Goal: Information Seeking & Learning: Learn about a topic

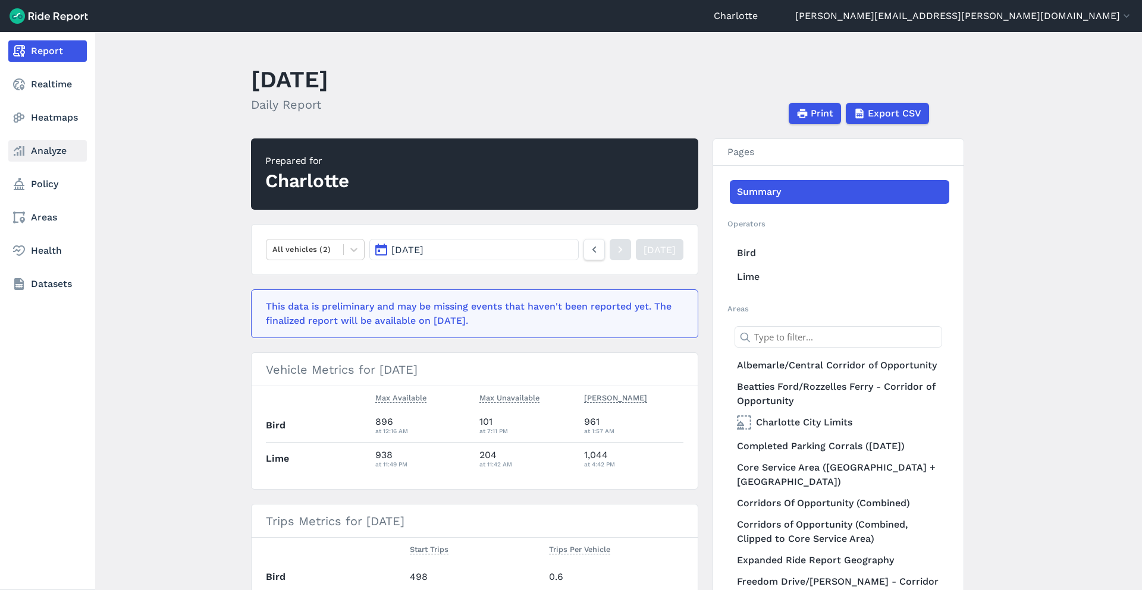
click at [46, 156] on link "Analyze" at bounding box center [47, 150] width 78 height 21
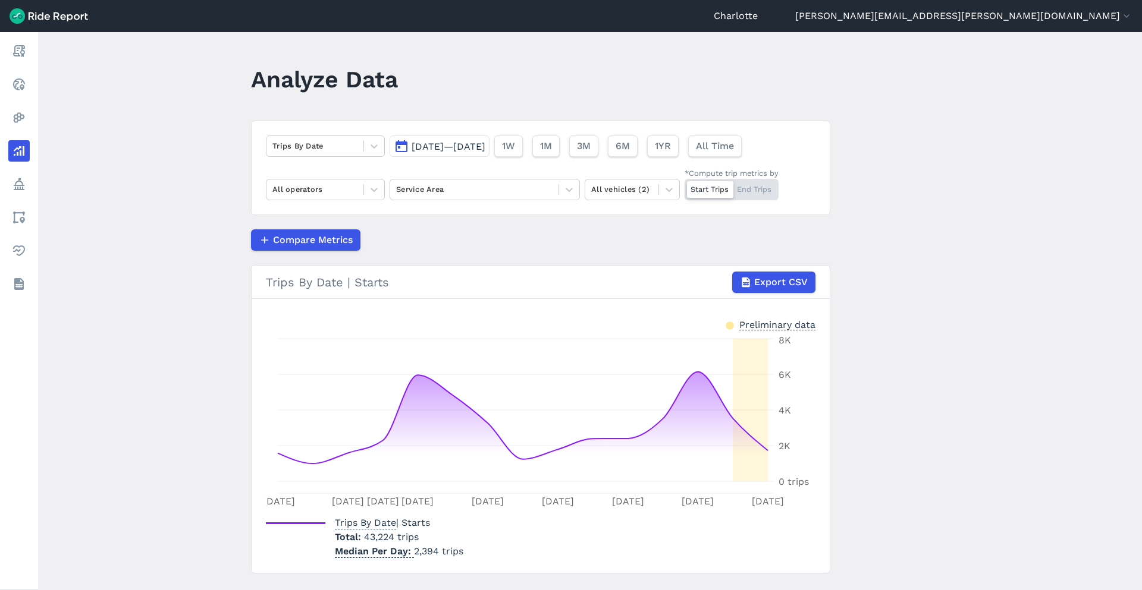
click at [430, 152] on span "[DATE]—[DATE]" at bounding box center [448, 146] width 74 height 11
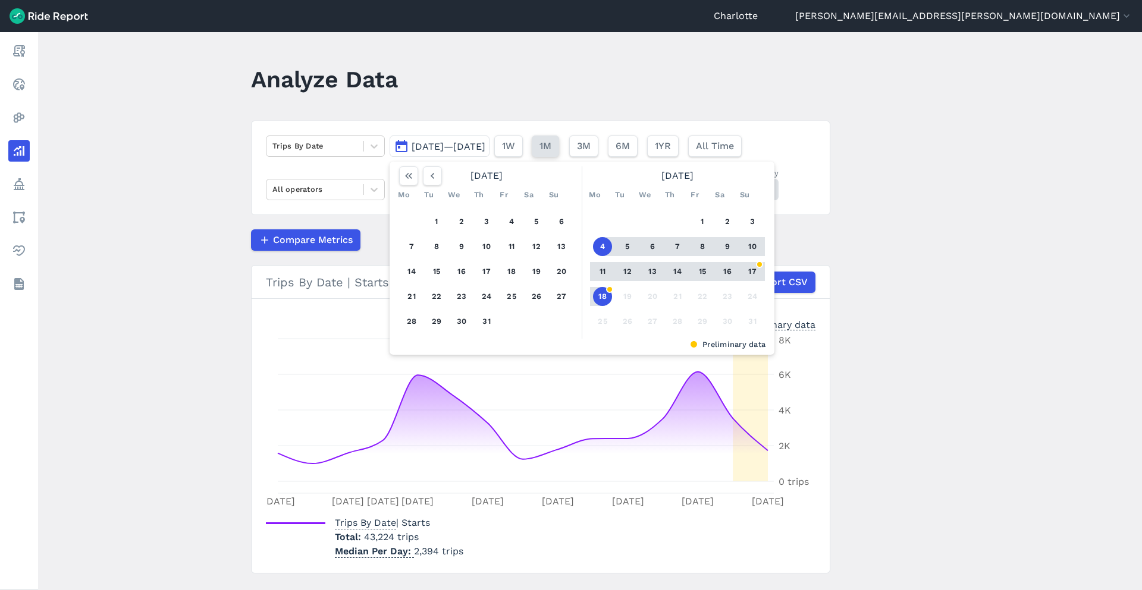
click at [551, 143] on span "1M" at bounding box center [545, 146] width 12 height 14
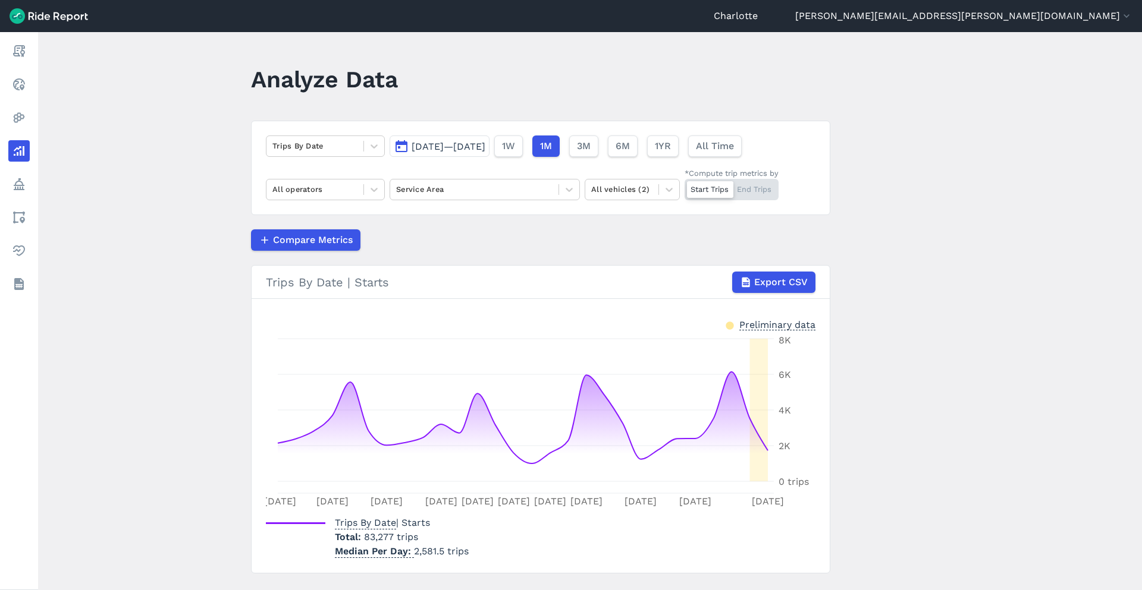
scroll to position [26, 0]
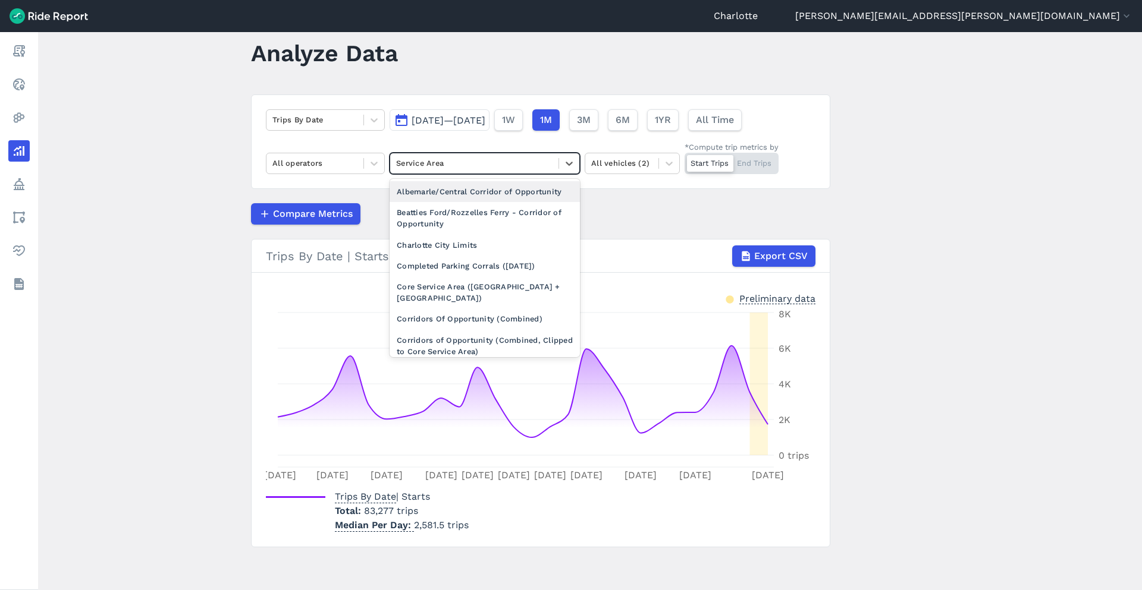
click at [468, 167] on div at bounding box center [474, 163] width 156 height 14
click at [463, 283] on div "Core Service Area ([GEOGRAPHIC_DATA] + [GEOGRAPHIC_DATA])" at bounding box center [484, 292] width 190 height 32
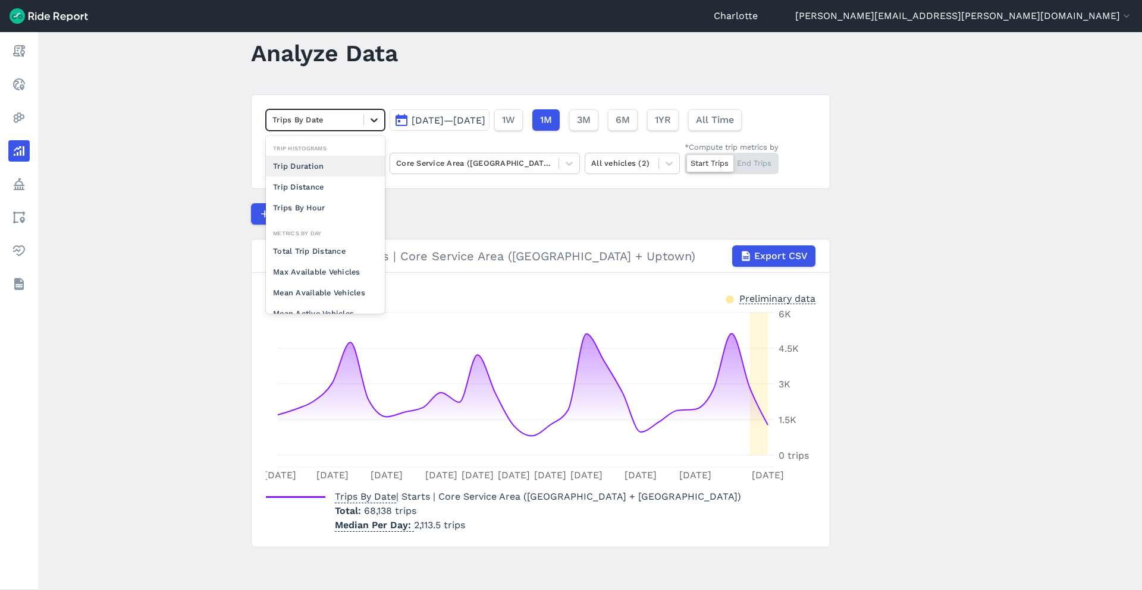
click at [365, 112] on div at bounding box center [374, 120] width 20 height 20
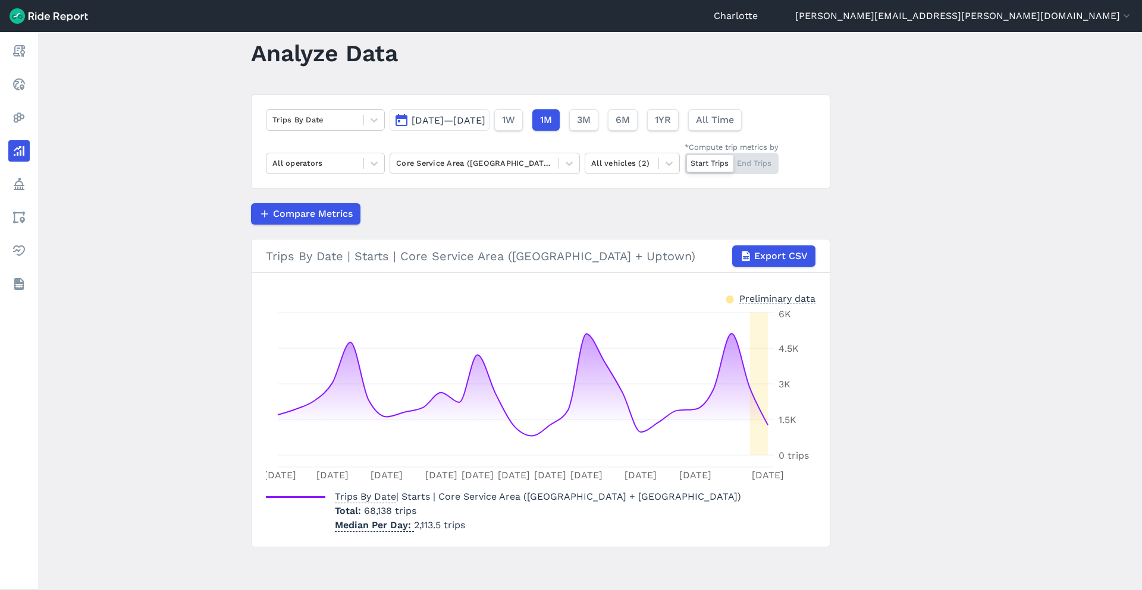
click at [478, 221] on div "Compare Metrics" at bounding box center [540, 213] width 579 height 21
click at [330, 164] on div at bounding box center [314, 163] width 85 height 14
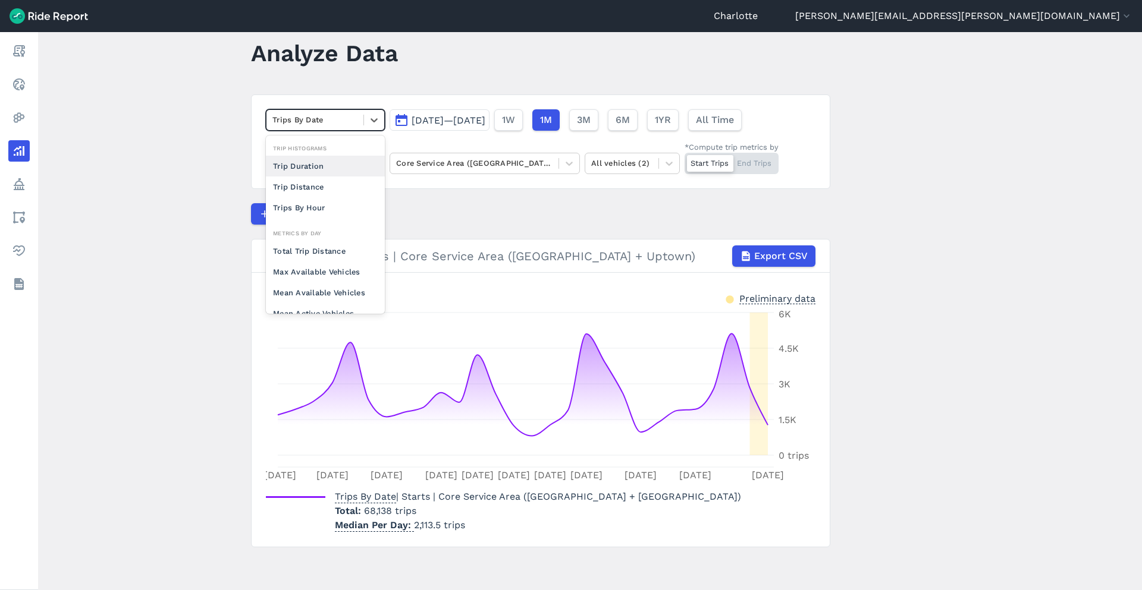
click at [336, 125] on div at bounding box center [314, 120] width 85 height 14
click at [314, 216] on div "Max Available Vehicles" at bounding box center [325, 212] width 119 height 21
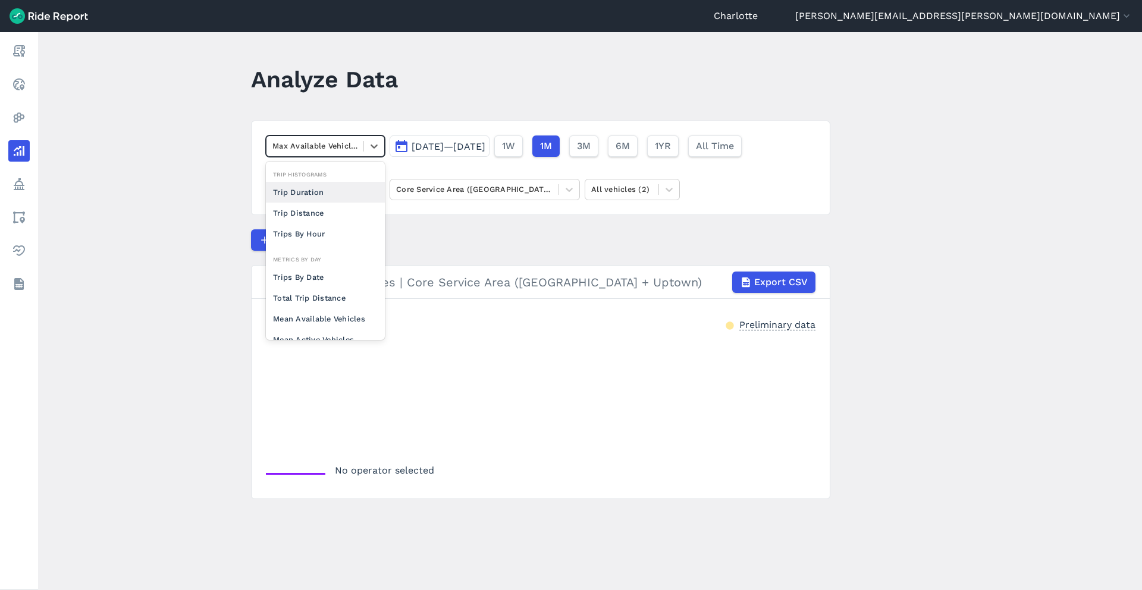
click at [325, 153] on div at bounding box center [314, 146] width 85 height 14
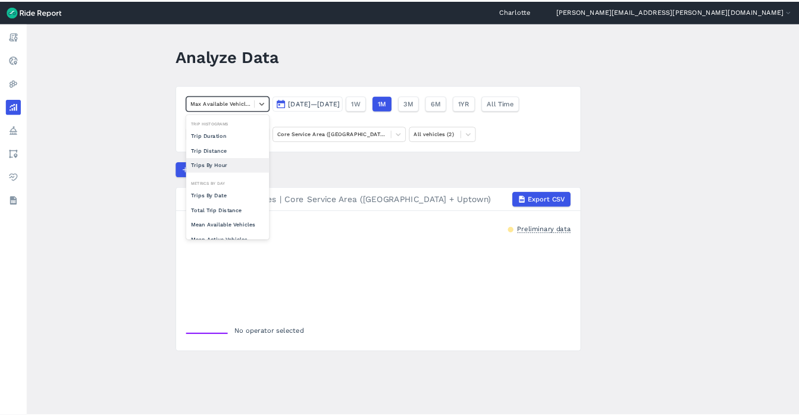
scroll to position [59, 0]
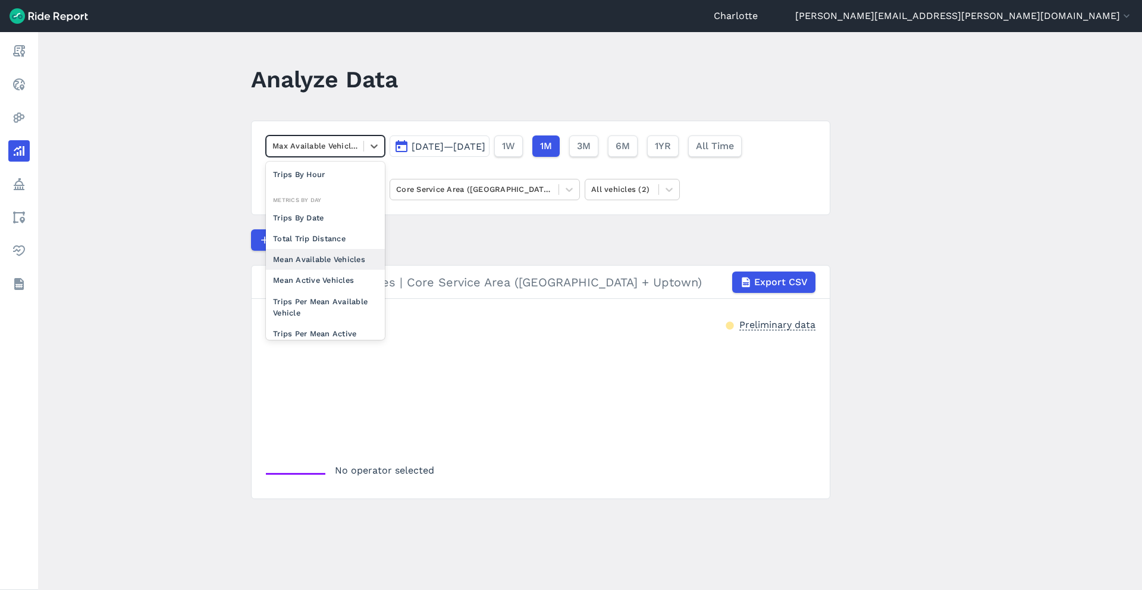
click at [325, 259] on div "Mean Available Vehicles" at bounding box center [325, 259] width 119 height 21
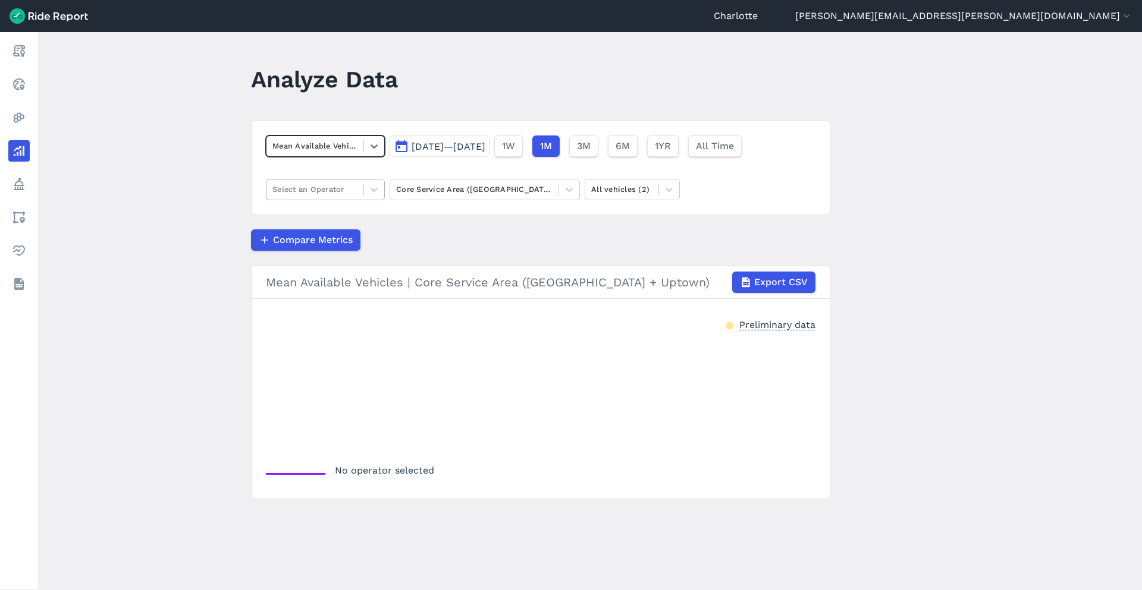
click at [341, 189] on div at bounding box center [314, 190] width 85 height 14
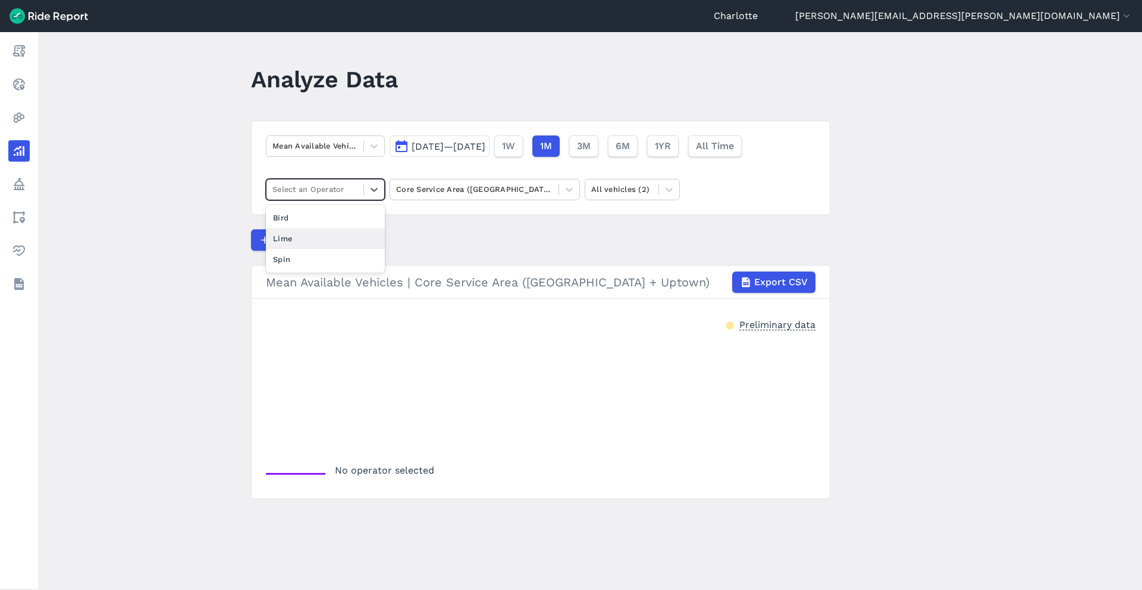
click at [343, 238] on div "Lime" at bounding box center [325, 238] width 119 height 21
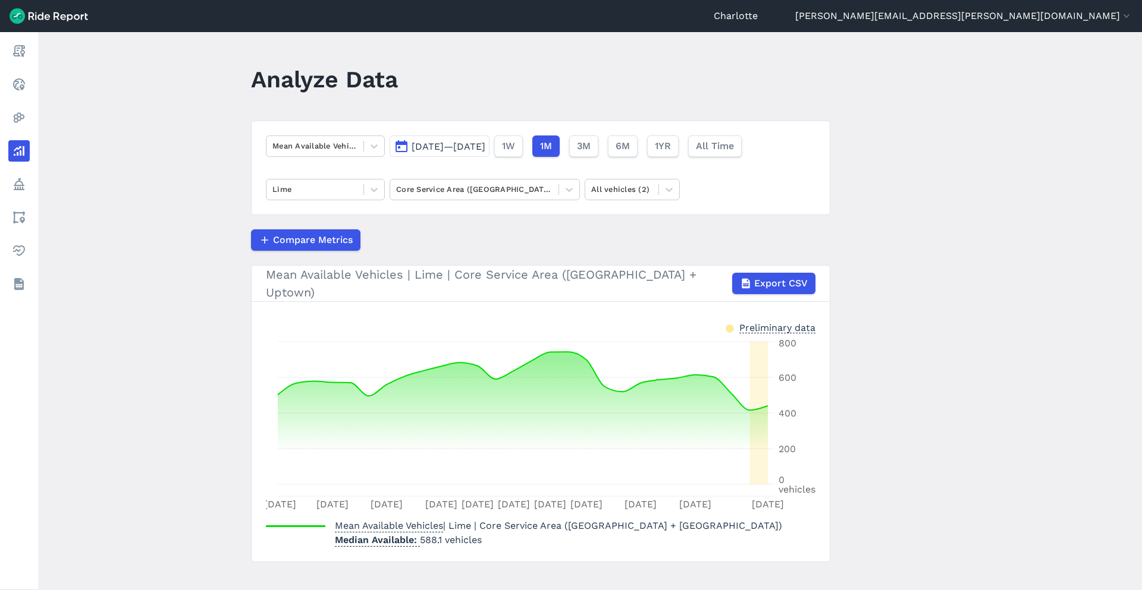
click at [910, 209] on main "Analyze Data Mean Available Vehicles [DATE]—[DATE] 1W 1M 3M 6M 1YR All Time Lim…" at bounding box center [590, 311] width 1104 height 558
click at [719, 87] on header "Analyze Data" at bounding box center [547, 84] width 593 height 46
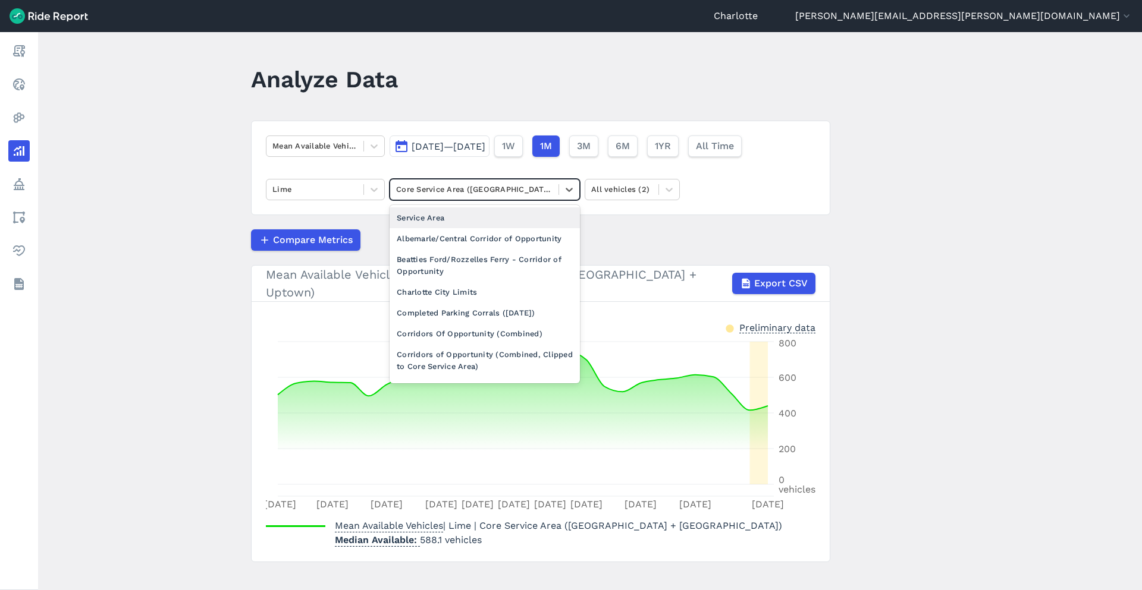
click at [516, 190] on div at bounding box center [474, 190] width 156 height 14
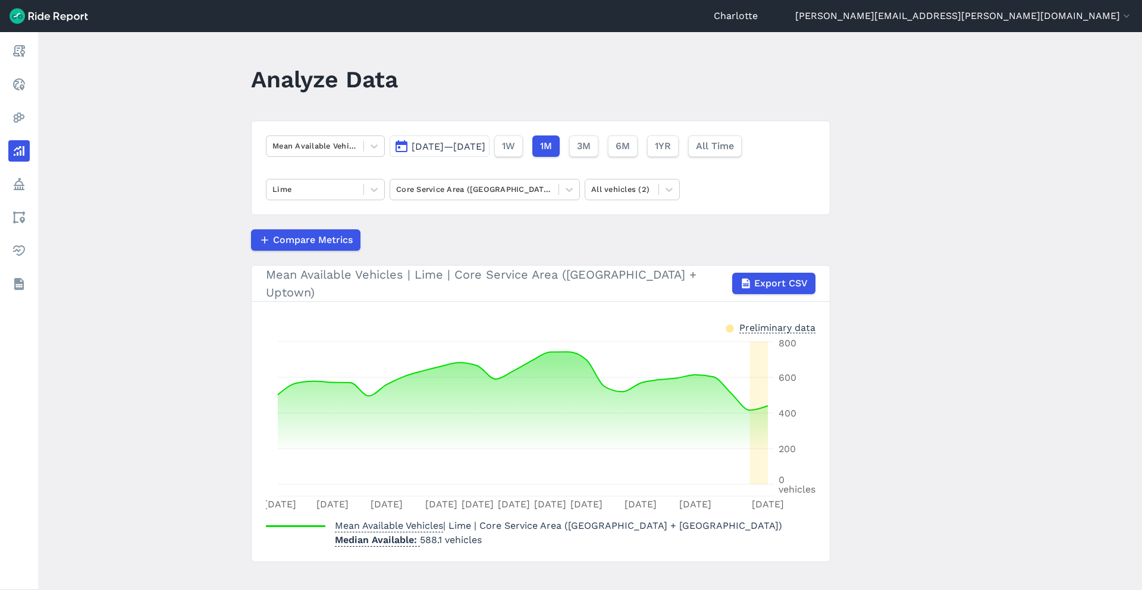
click at [552, 108] on main "Analyze Data Mean Available Vehicles [DATE]—[DATE] 1W 1M 3M 6M 1YR All Time Lim…" at bounding box center [590, 311] width 1104 height 558
click at [325, 146] on div at bounding box center [314, 146] width 85 height 14
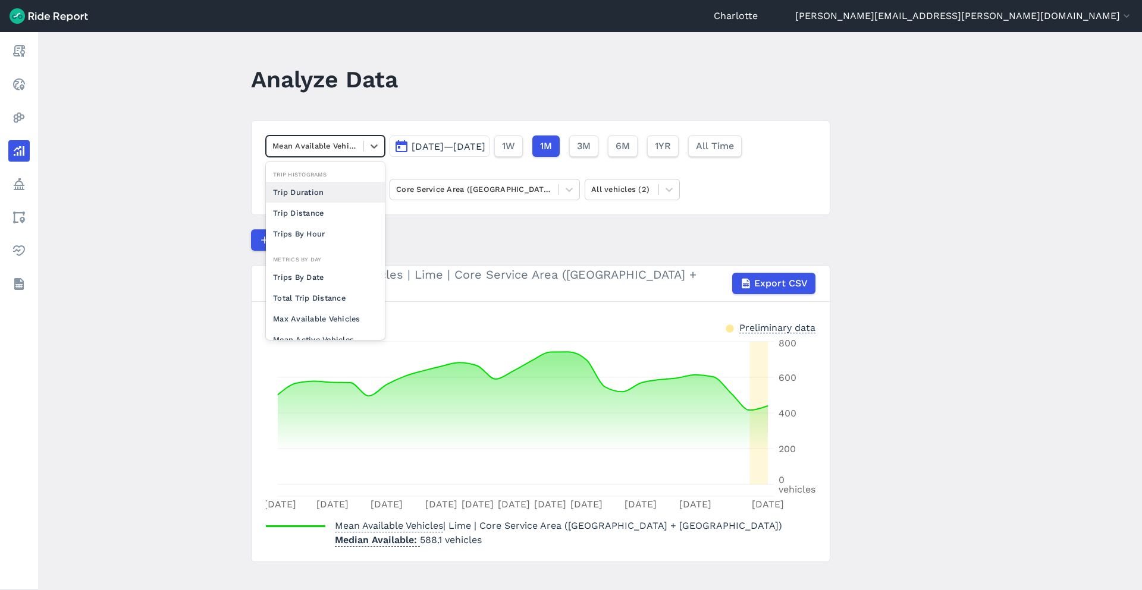
click at [459, 107] on main "Analyze Data option Trip Duration focused, 0 of 2. 10 results available. Use Up…" at bounding box center [590, 311] width 1104 height 558
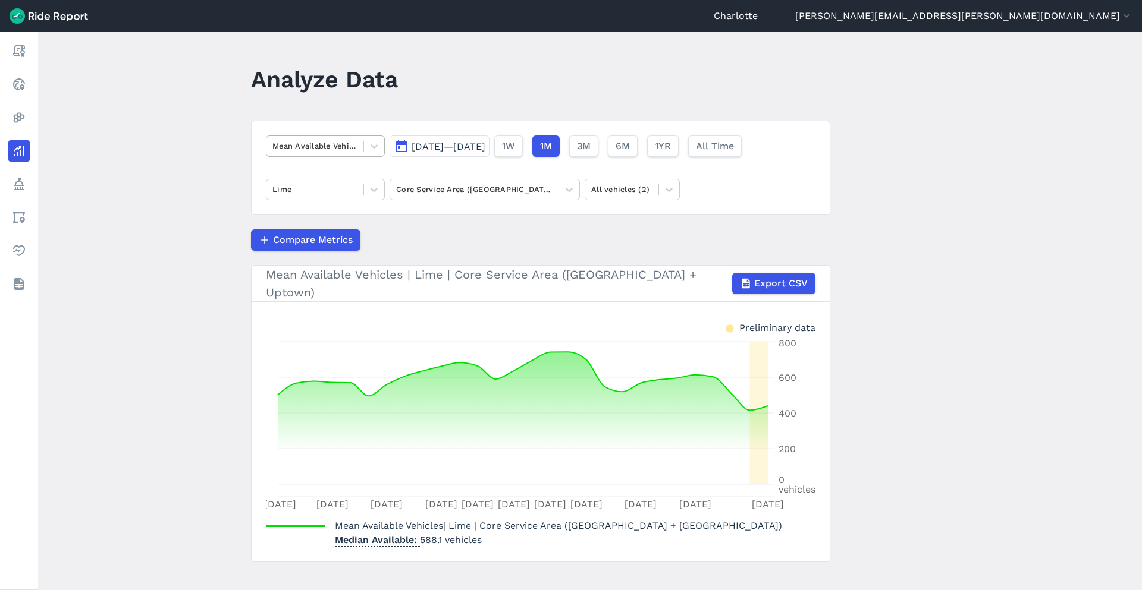
click at [323, 144] on div at bounding box center [314, 146] width 85 height 14
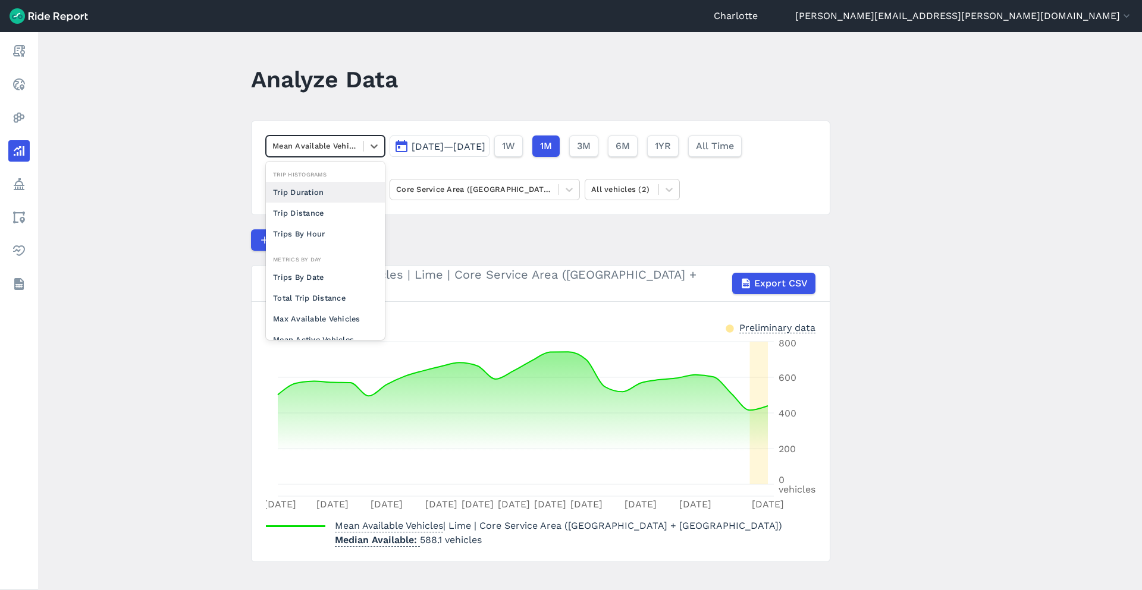
click at [438, 86] on header "Analyze Data" at bounding box center [547, 84] width 593 height 46
